Goal: Transaction & Acquisition: Purchase product/service

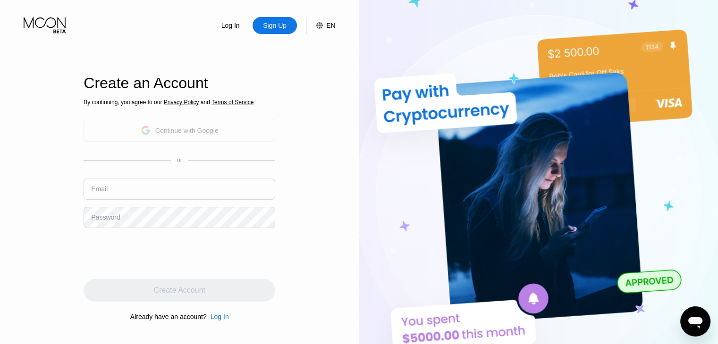
click at [185, 138] on div "Continue with Google" at bounding box center [180, 130] width 192 height 23
click at [284, 31] on div "Sign Up" at bounding box center [274, 25] width 44 height 17
click at [181, 131] on div "Continue with Google" at bounding box center [186, 131] width 63 height 8
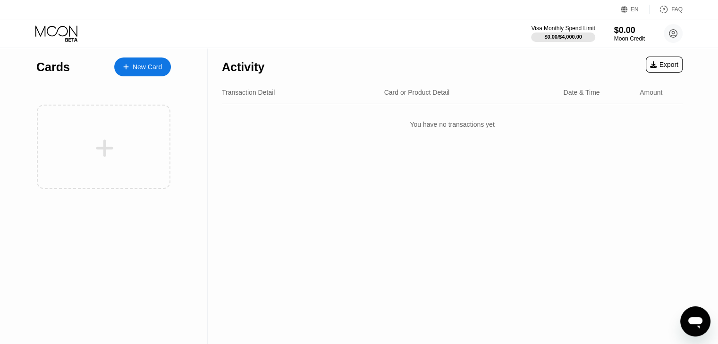
click at [412, 97] on div "Transaction Detail Card or Product Detail Date & Time Amount" at bounding box center [452, 92] width 461 height 23
click at [553, 37] on div "$0.00 / $4,000.00" at bounding box center [563, 37] width 38 height 6
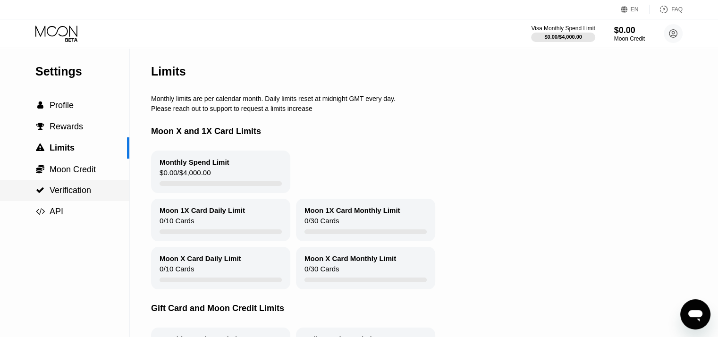
click at [66, 195] on span "Verification" at bounding box center [71, 189] width 42 height 9
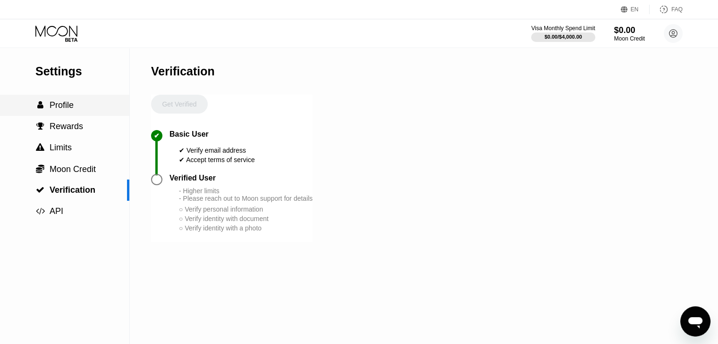
click at [54, 102] on span "Profile" at bounding box center [62, 105] width 24 height 9
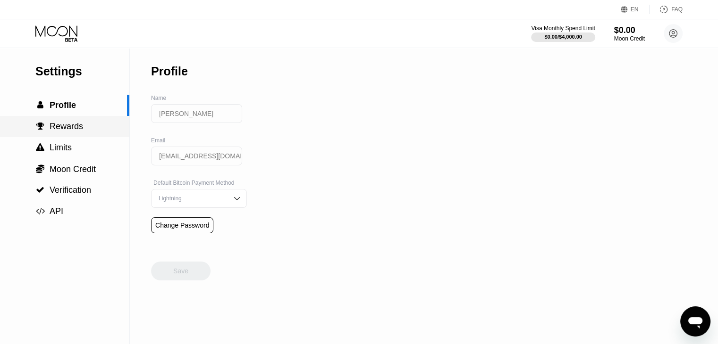
click at [61, 135] on div " Rewards" at bounding box center [64, 126] width 129 height 21
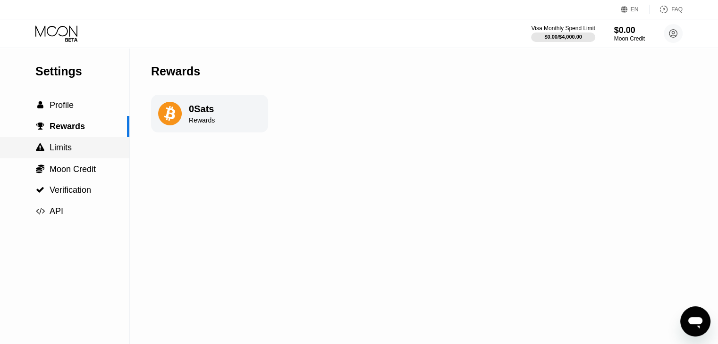
click at [58, 150] on span "Limits" at bounding box center [61, 147] width 22 height 9
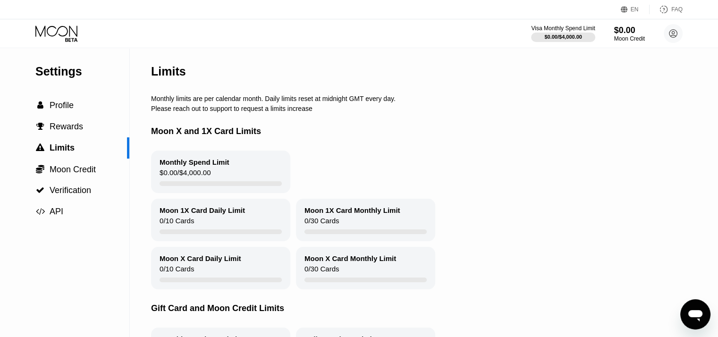
click at [198, 166] on div "Monthly Spend Limit" at bounding box center [194, 162] width 70 height 8
click at [200, 181] on div "$0.00 / $4,000.00" at bounding box center [184, 174] width 51 height 13
click at [70, 174] on span "Moon Credit" at bounding box center [73, 169] width 46 height 9
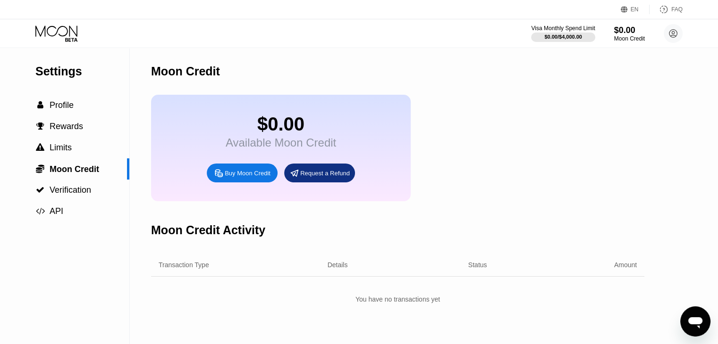
click at [252, 174] on div "Buy Moon Credit" at bounding box center [242, 173] width 71 height 19
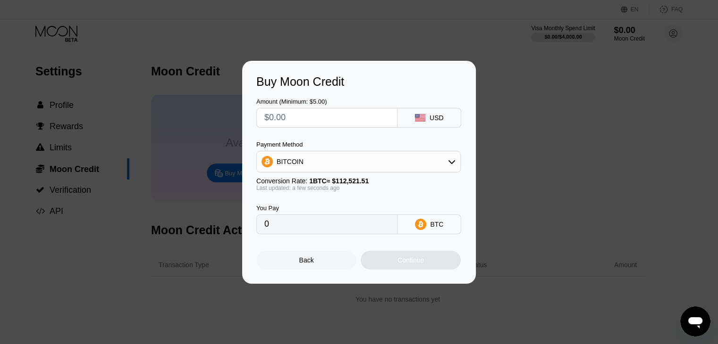
click at [359, 119] on input "text" at bounding box center [326, 118] width 125 height 19
type input "$1"
type input "0.00000889"
type input "$10"
type input "0.00008888"
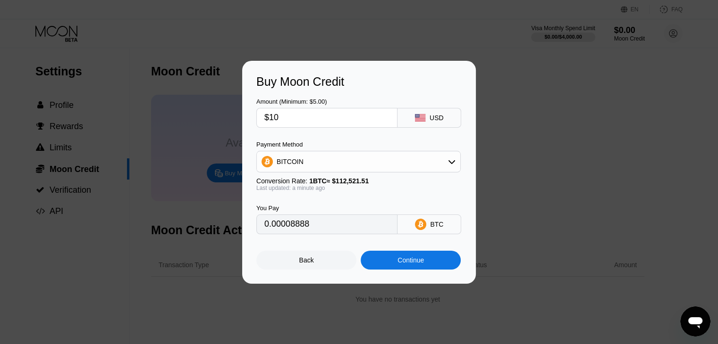
type input "$100"
type input "0.00088872"
type input "$100"
click at [428, 162] on div "BITCOIN" at bounding box center [358, 161] width 203 height 19
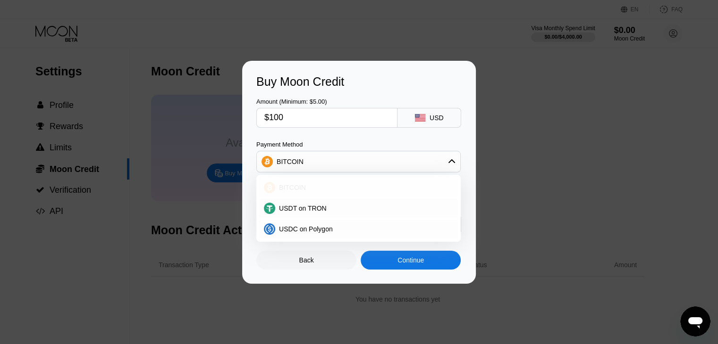
click at [358, 185] on div "BITCOIN" at bounding box center [364, 188] width 178 height 8
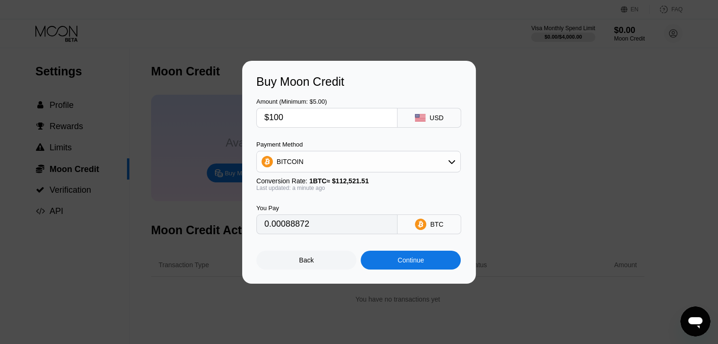
click at [351, 233] on input "0.00088872" at bounding box center [326, 224] width 125 height 19
click at [326, 257] on div "Back" at bounding box center [306, 260] width 100 height 19
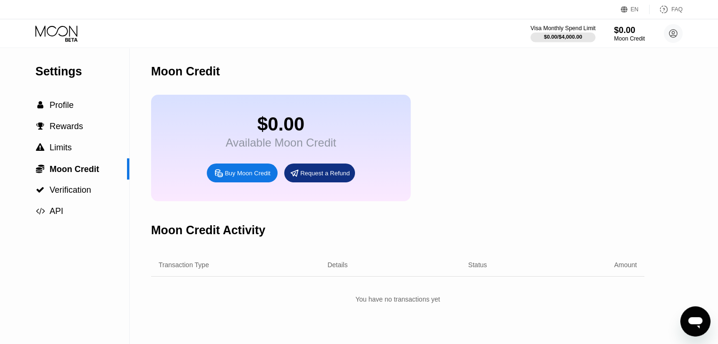
click at [567, 34] on div "$0.00 / $4,000.00" at bounding box center [563, 37] width 38 height 6
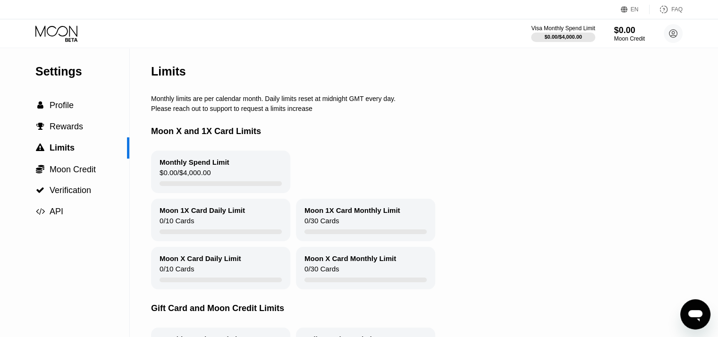
click at [235, 176] on div "Monthly Spend Limit $0.00 / $4,000.00" at bounding box center [220, 172] width 139 height 42
click at [326, 224] on div "0 / 30 Cards" at bounding box center [321, 223] width 34 height 13
click at [329, 229] on div "0 / 30 Cards" at bounding box center [321, 223] width 34 height 13
click at [329, 234] on div at bounding box center [365, 231] width 122 height 5
click at [58, 131] on span "Rewards" at bounding box center [67, 126] width 34 height 9
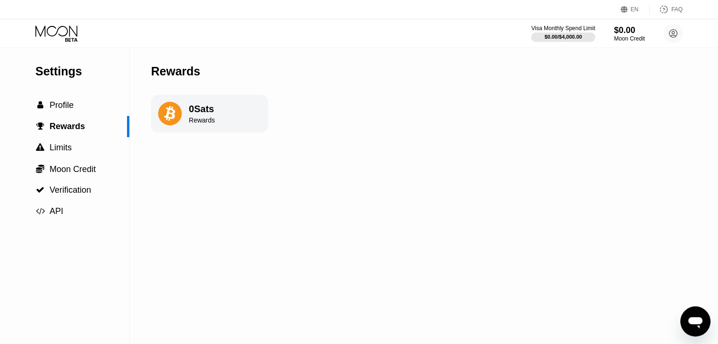
click at [185, 124] on div "0 Sats Rewards" at bounding box center [209, 114] width 117 height 38
click at [61, 107] on span "Profile" at bounding box center [62, 105] width 24 height 9
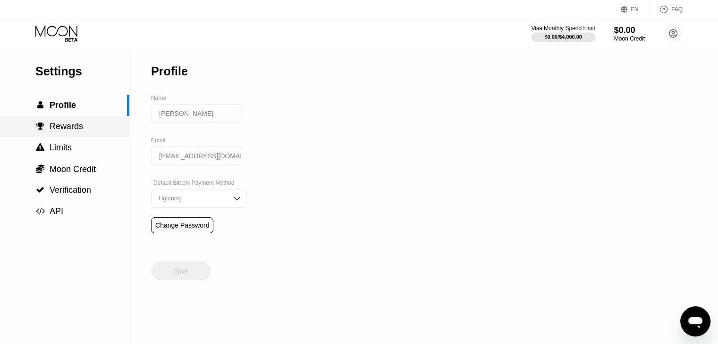
click at [59, 129] on span "Rewards" at bounding box center [67, 126] width 34 height 9
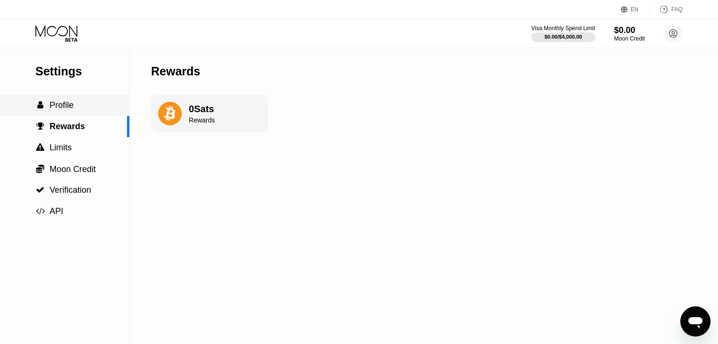
click at [64, 101] on div " Profile" at bounding box center [64, 105] width 129 height 21
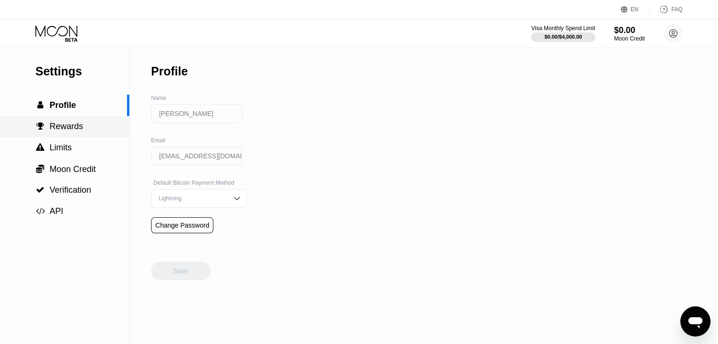
click at [57, 126] on span "Rewards" at bounding box center [67, 126] width 34 height 9
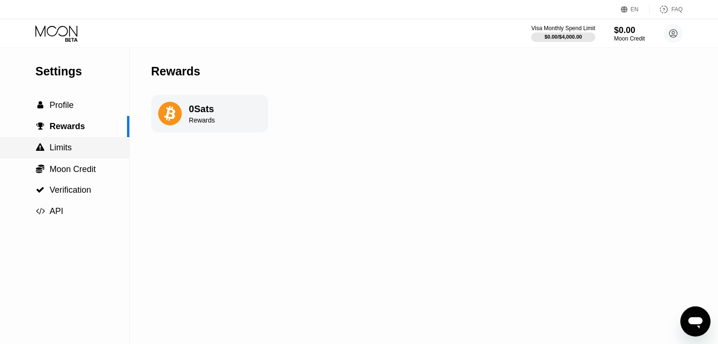
click at [65, 150] on span "Limits" at bounding box center [61, 147] width 22 height 9
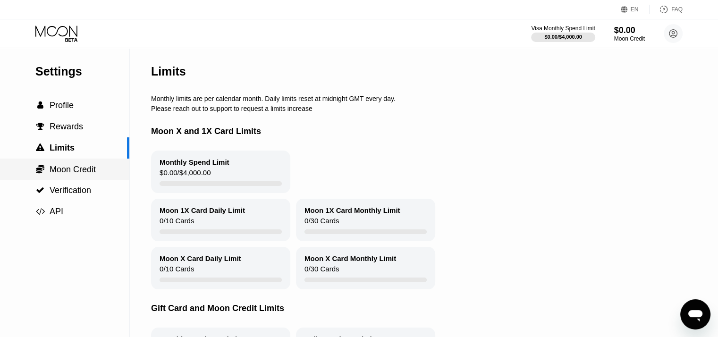
click at [66, 172] on span "Moon Credit" at bounding box center [73, 169] width 46 height 9
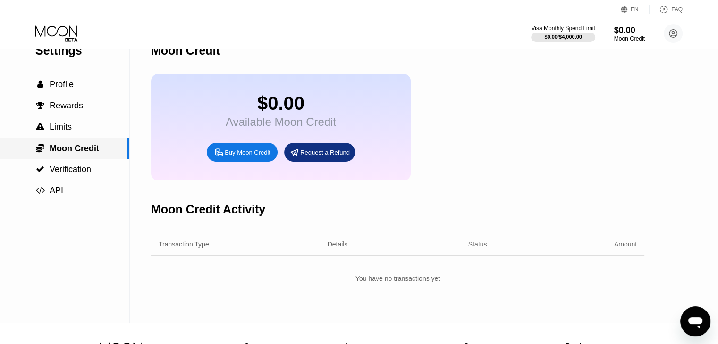
scroll to position [21, 0]
click at [94, 170] on div " Verification" at bounding box center [64, 170] width 129 height 10
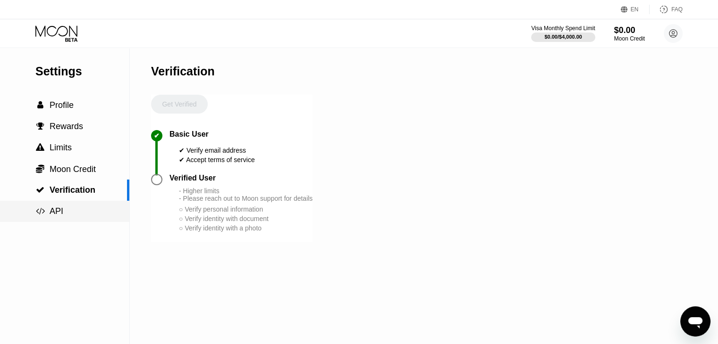
click at [71, 221] on div " API" at bounding box center [64, 211] width 129 height 21
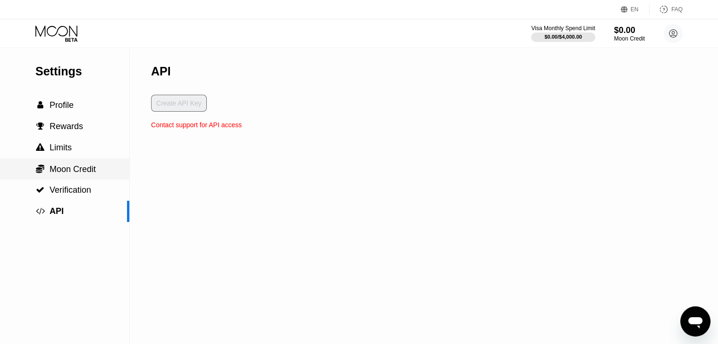
click at [79, 178] on div " Moon Credit" at bounding box center [64, 169] width 129 height 21
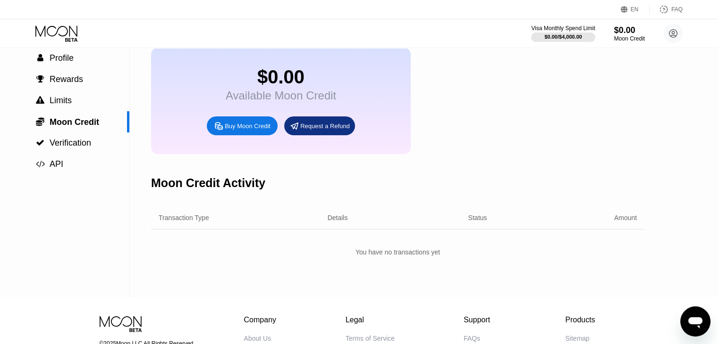
scroll to position [47, 0]
click at [630, 38] on div "Moon Credit" at bounding box center [629, 38] width 32 height 7
click at [577, 36] on div "$0.00 / $4,000.00" at bounding box center [563, 37] width 38 height 6
